Goal: Information Seeking & Learning: Learn about a topic

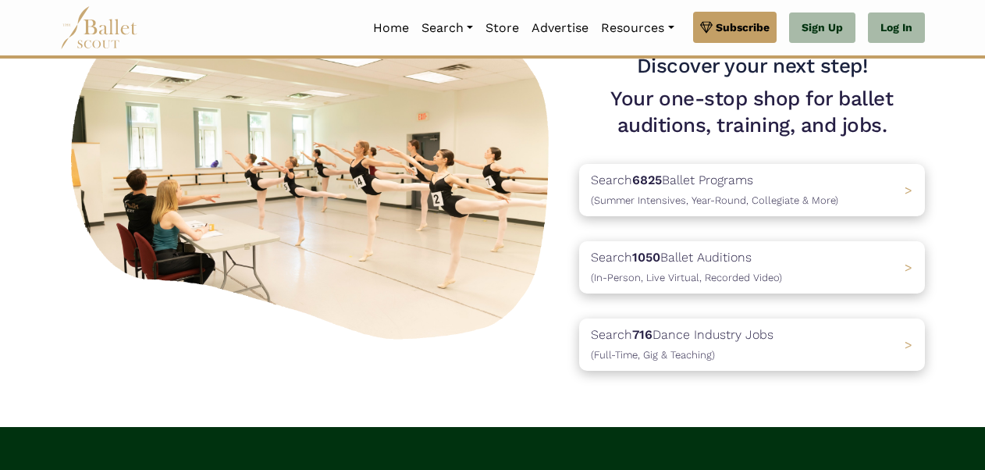
scroll to position [118, 0]
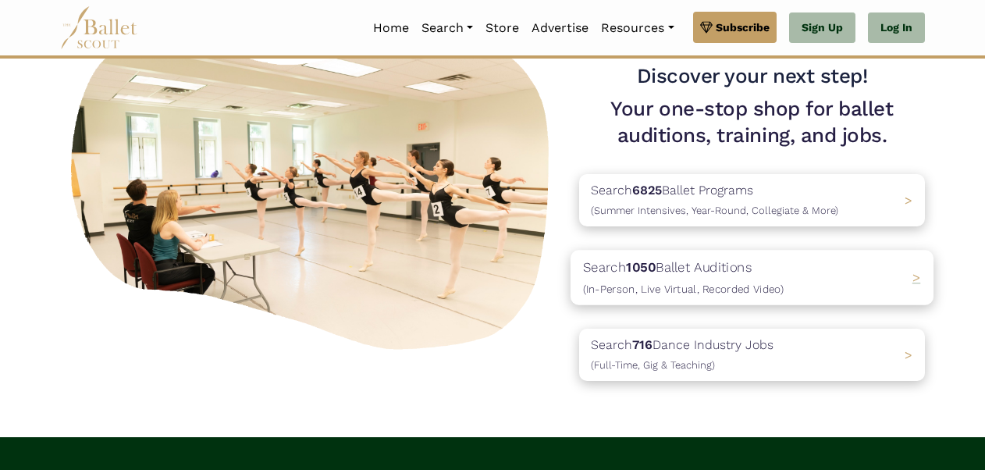
click at [816, 270] on div "Search 1050 Ballet Auditions (In-Person, Live Virtual, Recorded Video) >" at bounding box center [752, 277] width 363 height 55
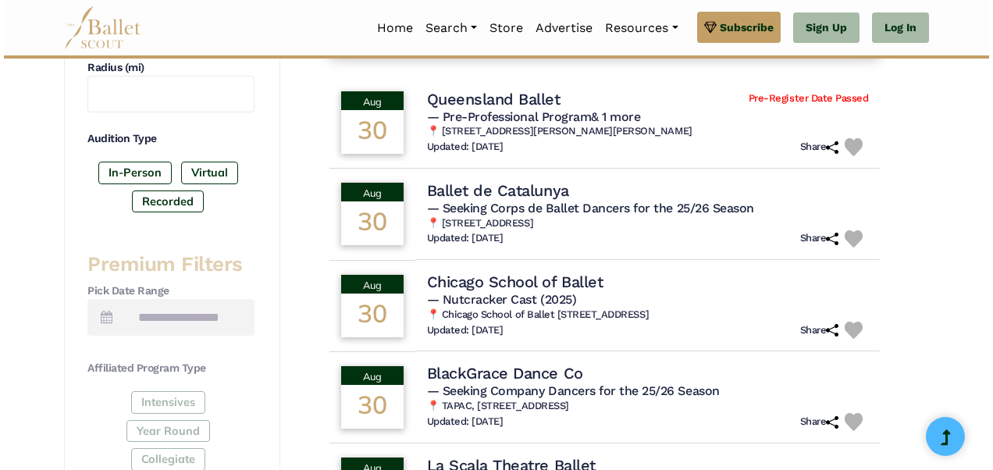
scroll to position [436, 0]
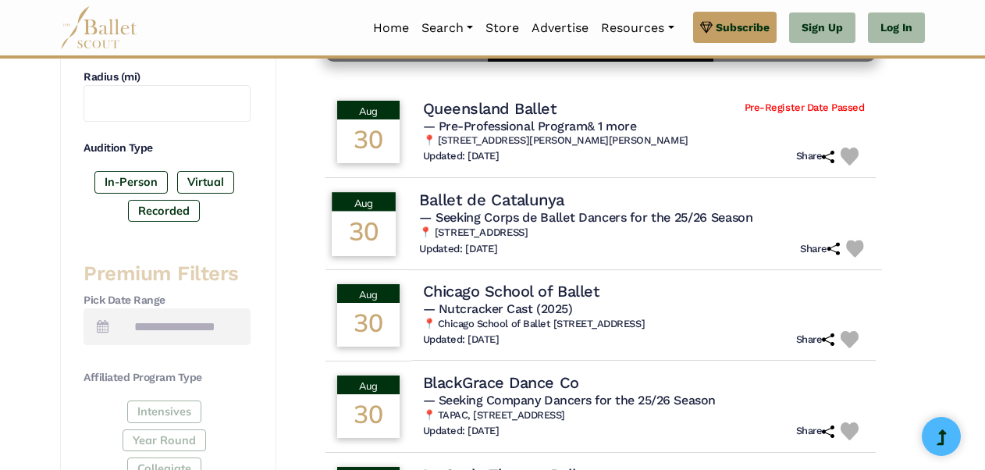
click at [720, 225] on span "— Seeking Corps de Ballet Dancers for the 25/26 Season" at bounding box center [585, 217] width 333 height 15
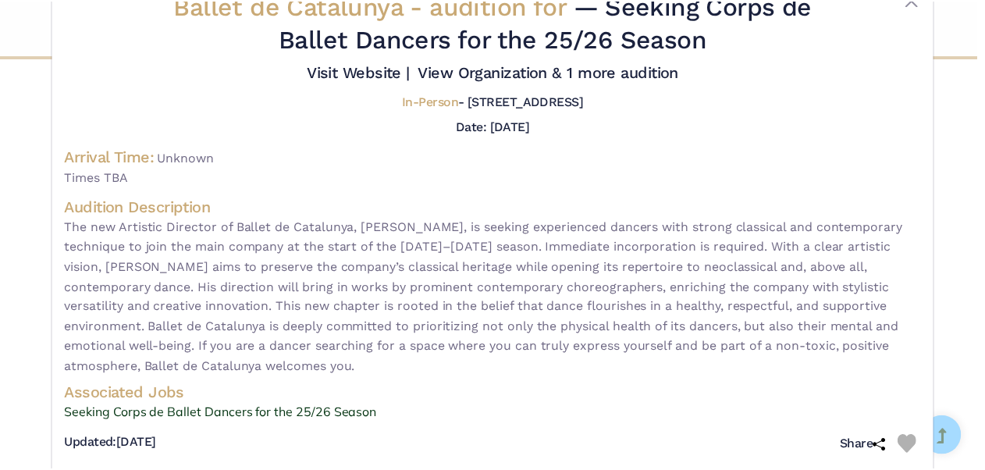
scroll to position [61, 0]
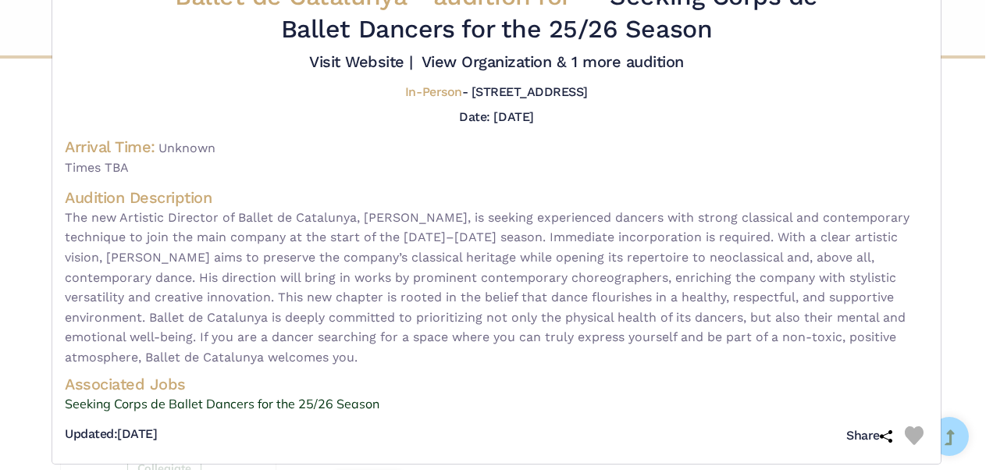
click at [943, 16] on div "Ballet de Catalunya - audition for — Seeking Corps de Ballet Dancers for the 25…" at bounding box center [496, 235] width 993 height 470
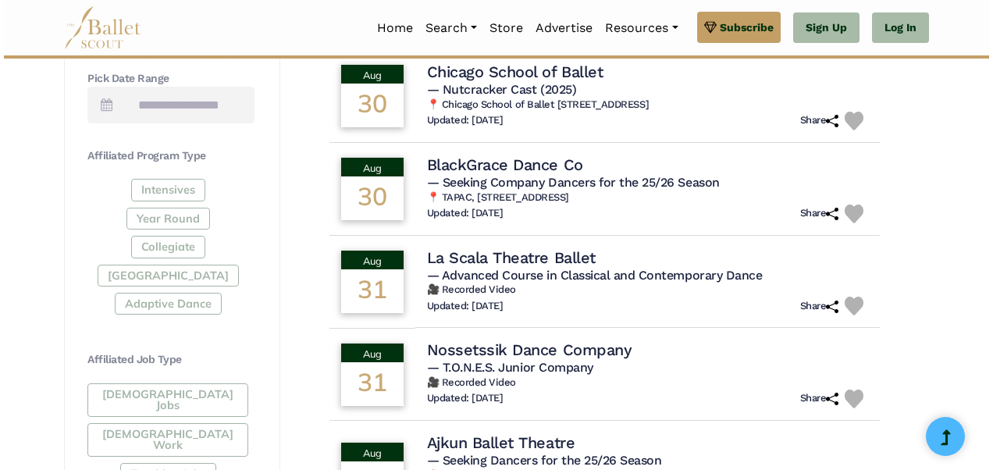
scroll to position [585, 0]
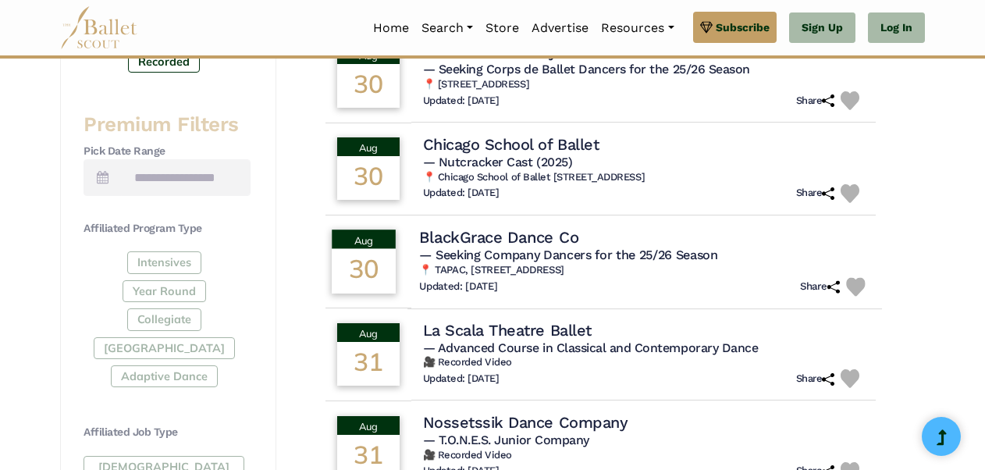
click at [667, 262] on span "— Seeking Company Dancers for the 25/26 Season" at bounding box center [568, 254] width 298 height 15
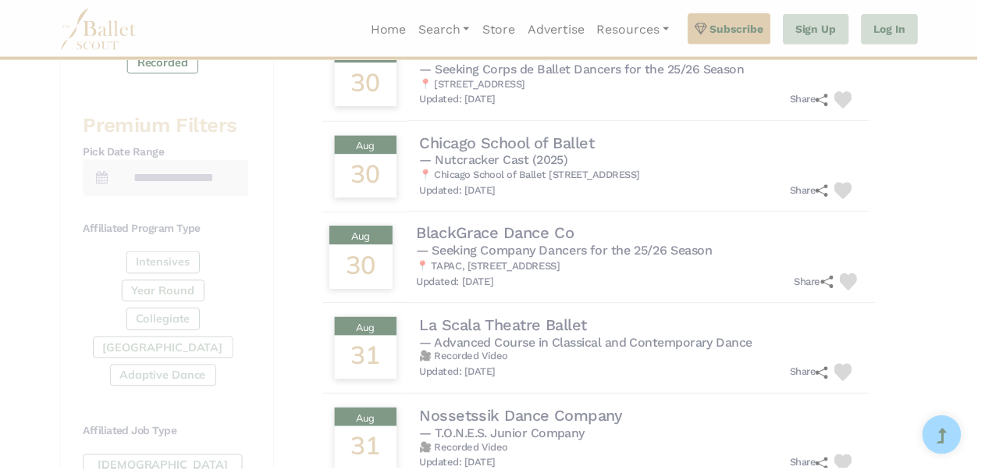
scroll to position [0, 0]
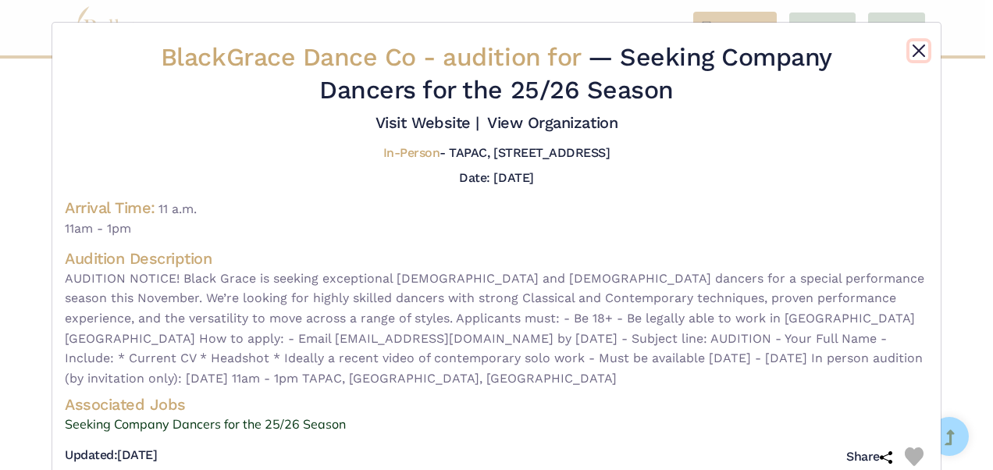
click at [916, 51] on button "Close" at bounding box center [918, 50] width 19 height 19
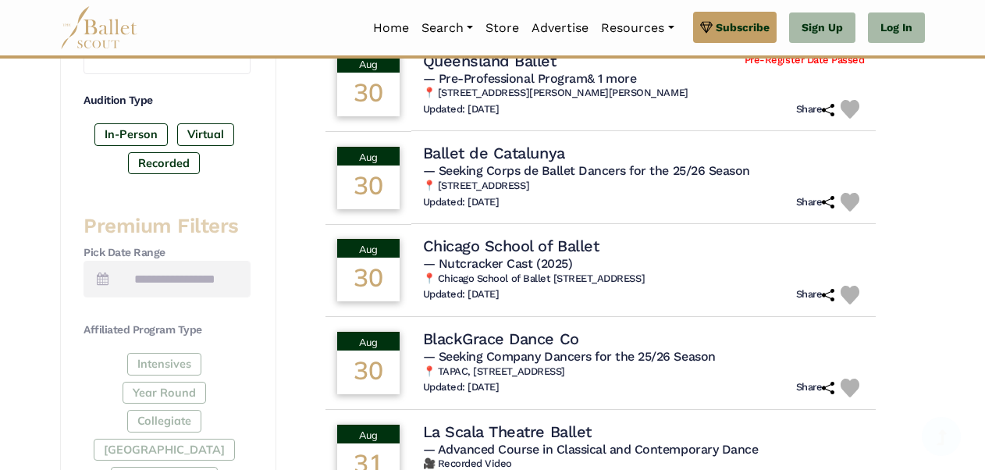
scroll to position [490, 0]
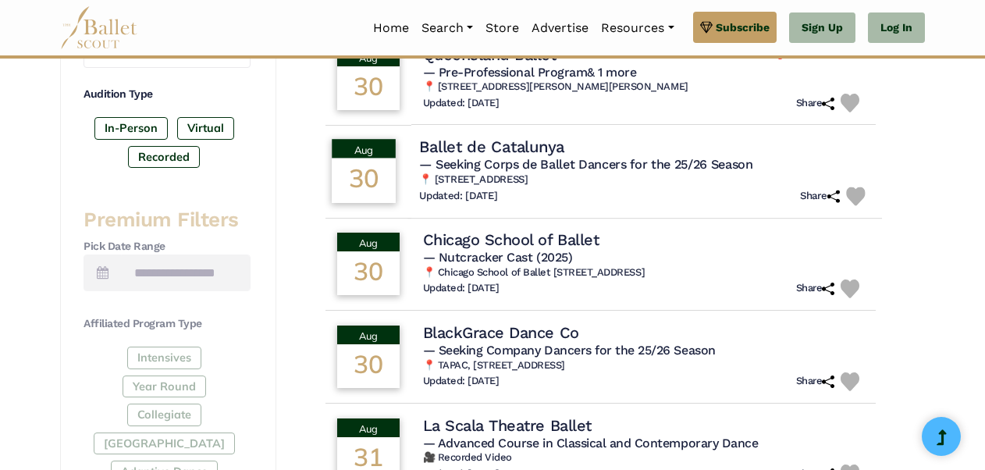
click at [524, 158] on h4 "Ballet de Catalunya" at bounding box center [491, 147] width 145 height 21
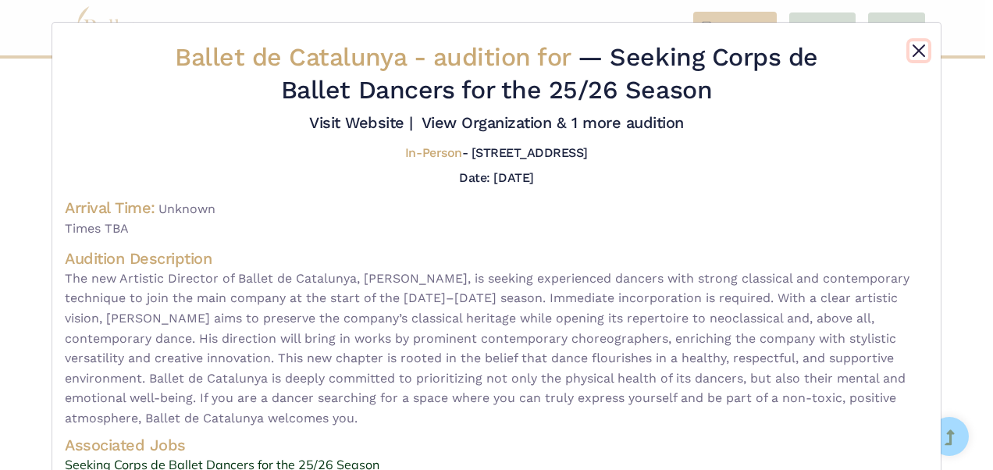
click at [916, 49] on button "Close" at bounding box center [918, 50] width 19 height 19
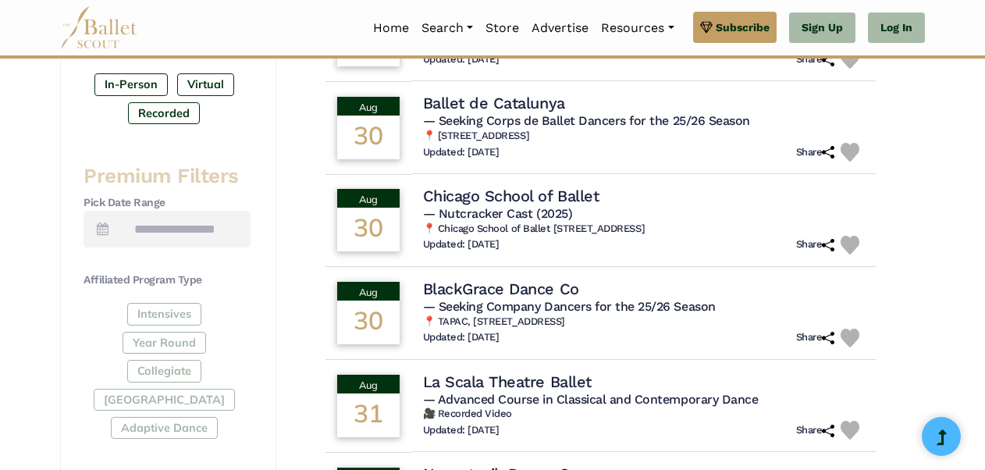
scroll to position [532, 0]
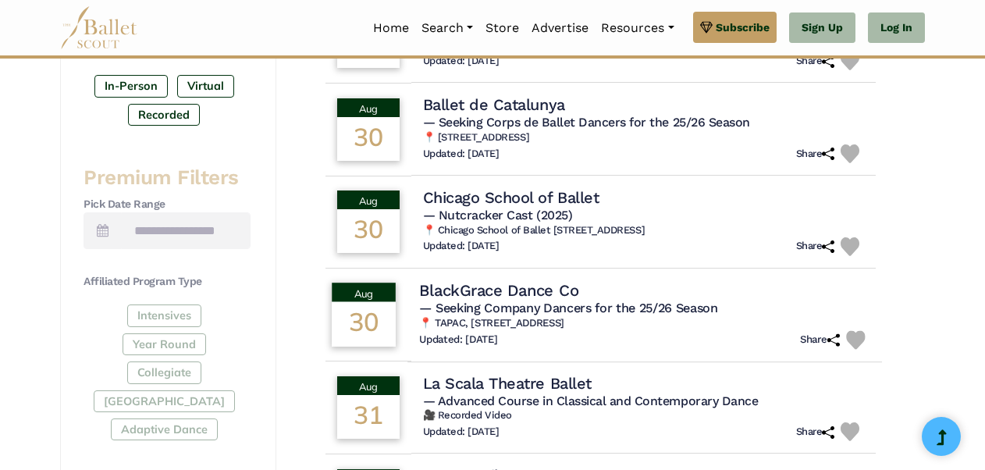
click at [542, 301] on h4 "BlackGrace Dance Co" at bounding box center [498, 289] width 159 height 21
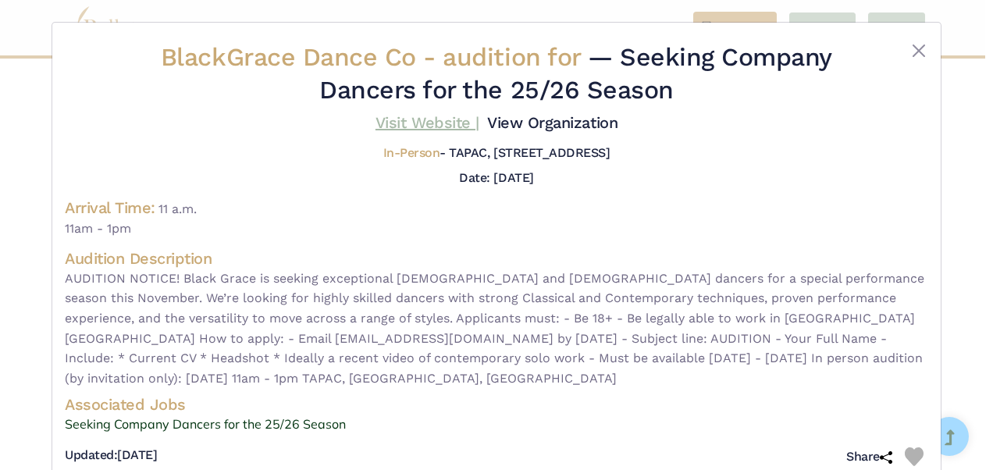
click at [422, 130] on link "Visit Website |" at bounding box center [427, 122] width 104 height 19
click at [923, 48] on button "Close" at bounding box center [918, 50] width 19 height 19
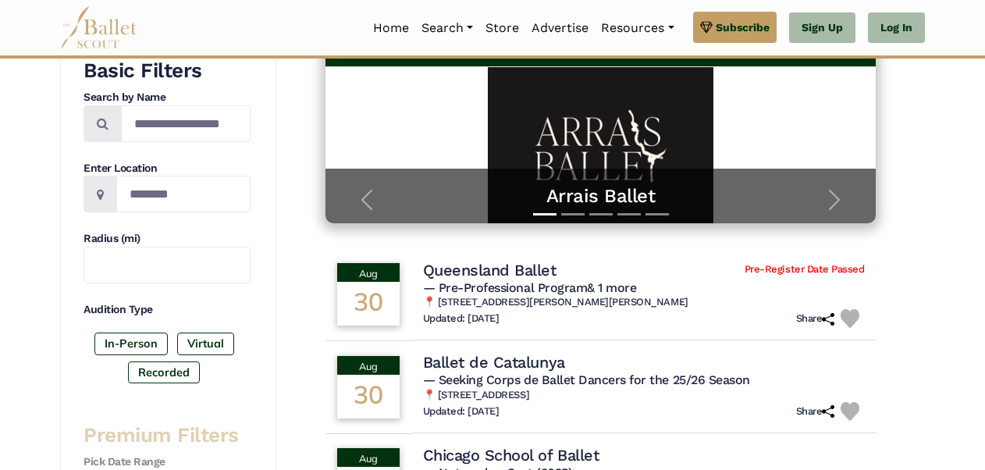
scroll to position [300, 0]
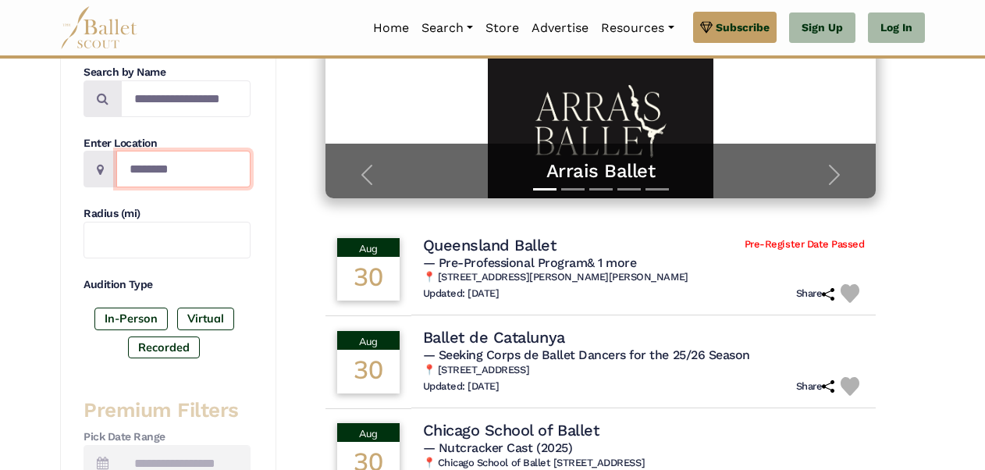
click at [162, 177] on input "Location" at bounding box center [183, 169] width 134 height 37
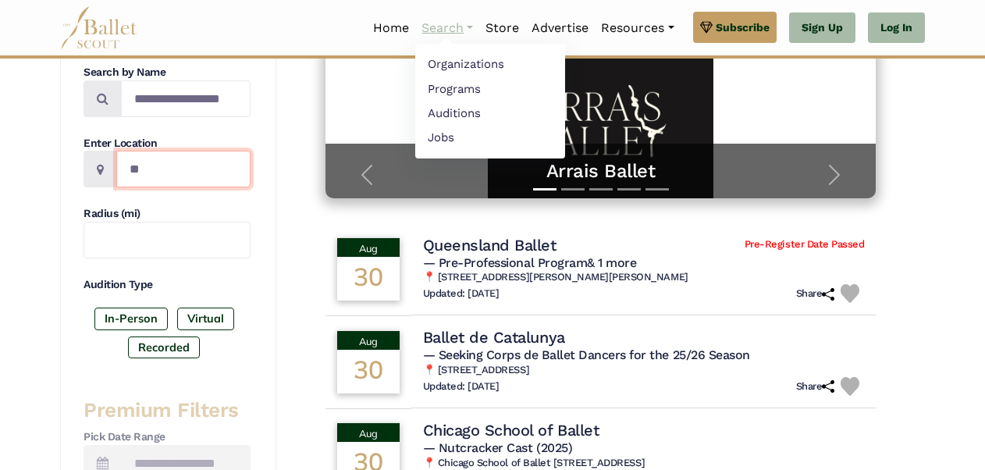
type input "**"
